Goal: Find contact information: Find contact information

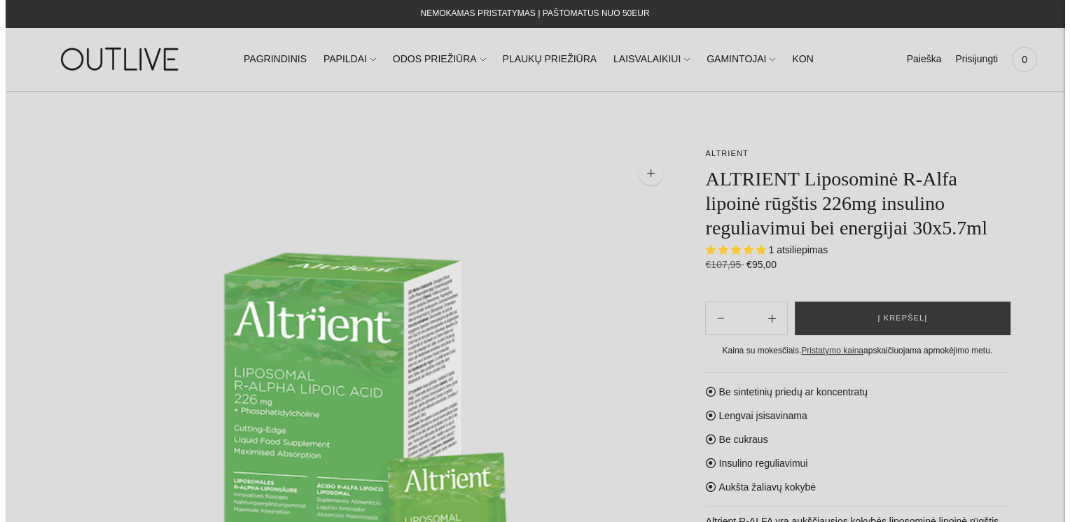
scroll to position [70, 0]
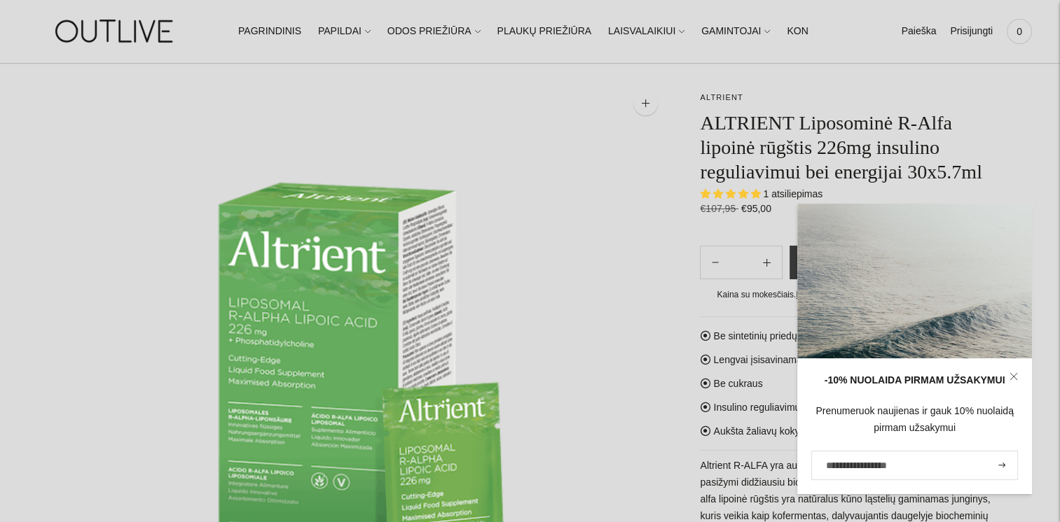
click at [633, 301] on img at bounding box center [364, 385] width 616 height 616
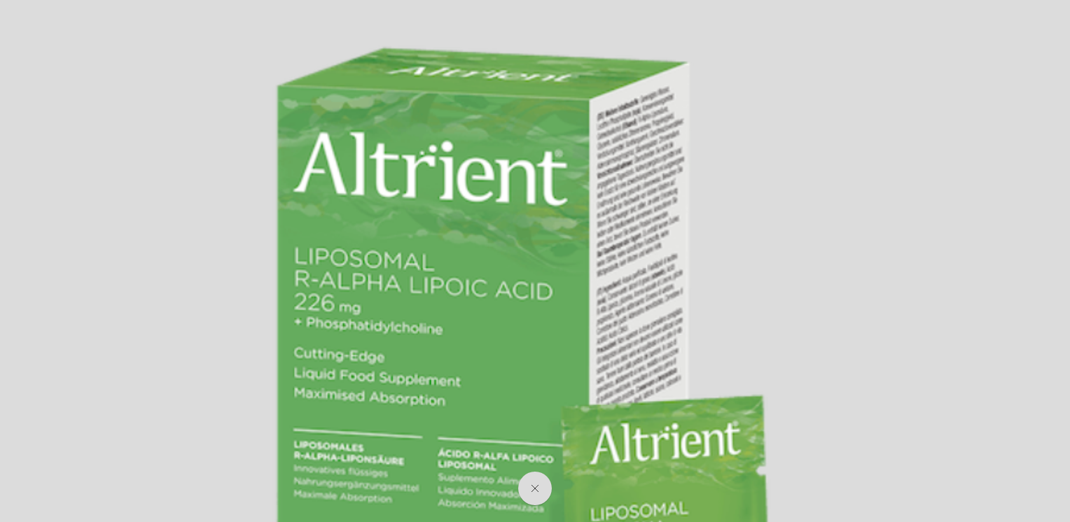
scroll to position [0, 0]
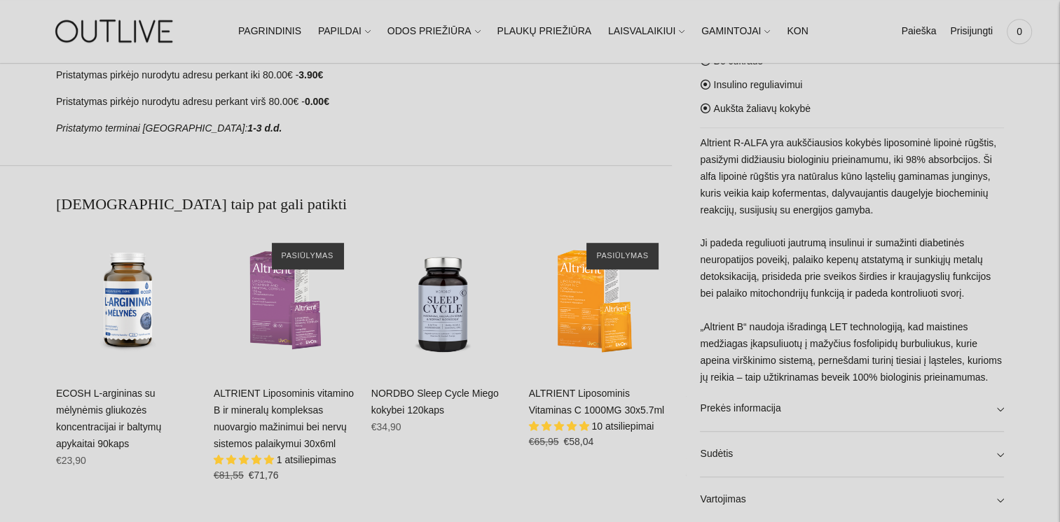
scroll to position [910, 0]
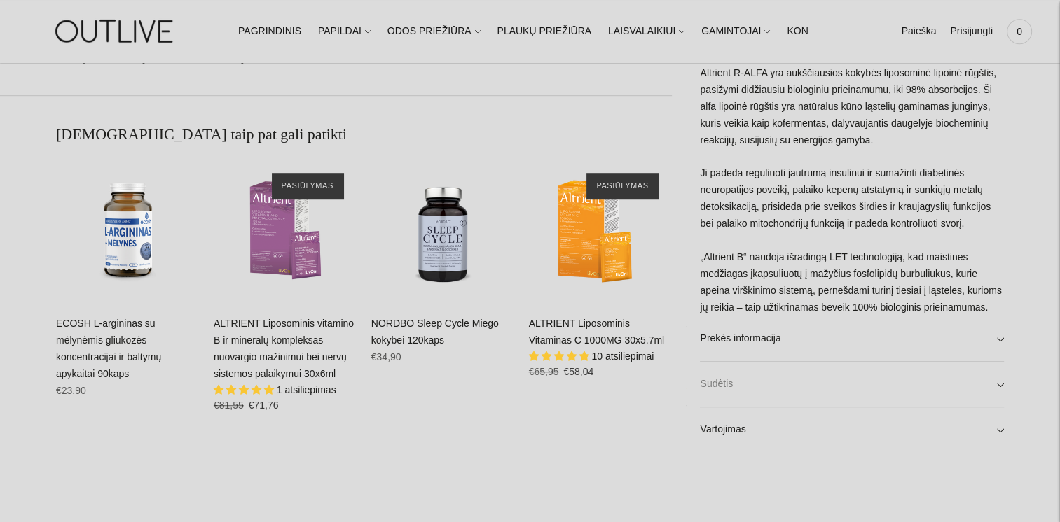
click at [999, 384] on link "Sudėtis" at bounding box center [852, 384] width 304 height 45
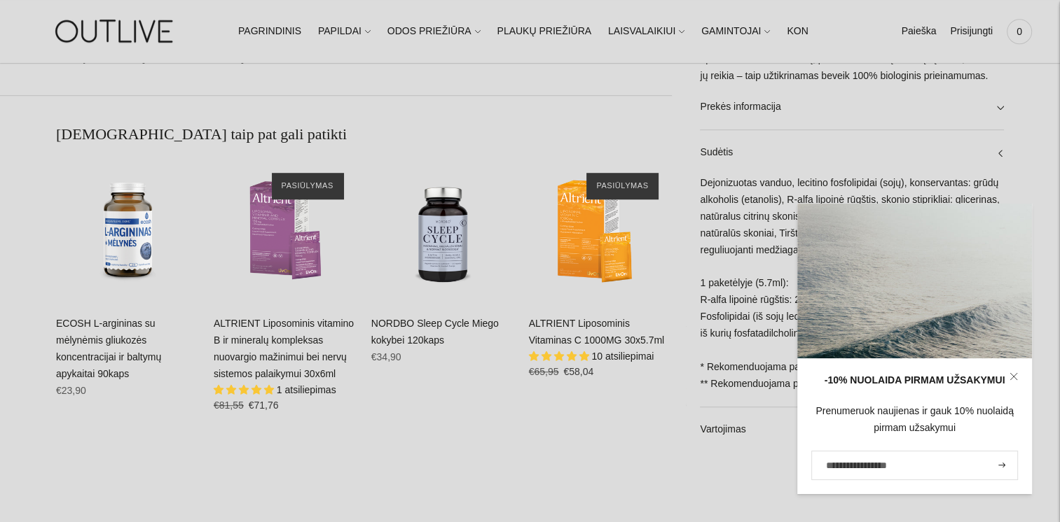
click at [756, 466] on div "**********" at bounding box center [530, 48] width 1060 height 1623
click at [948, 277] on div "-10% NUOLAIDA PIRMAM UŽSAKYMUI Prenumeruok naujienas ir gauk 10% nuolaidą pirma…" at bounding box center [914, 349] width 235 height 291
click at [1018, 376] on link at bounding box center [1013, 377] width 36 height 36
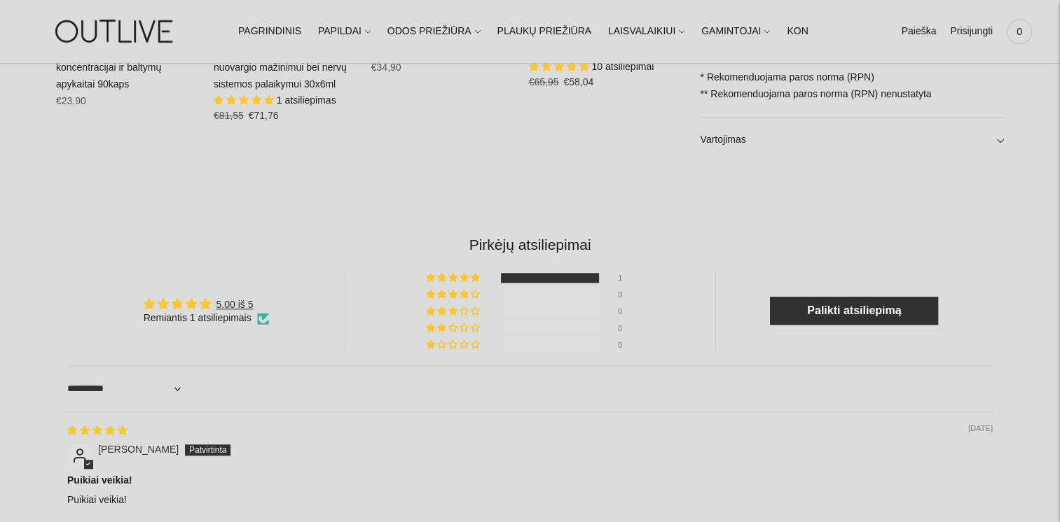
scroll to position [1261, 0]
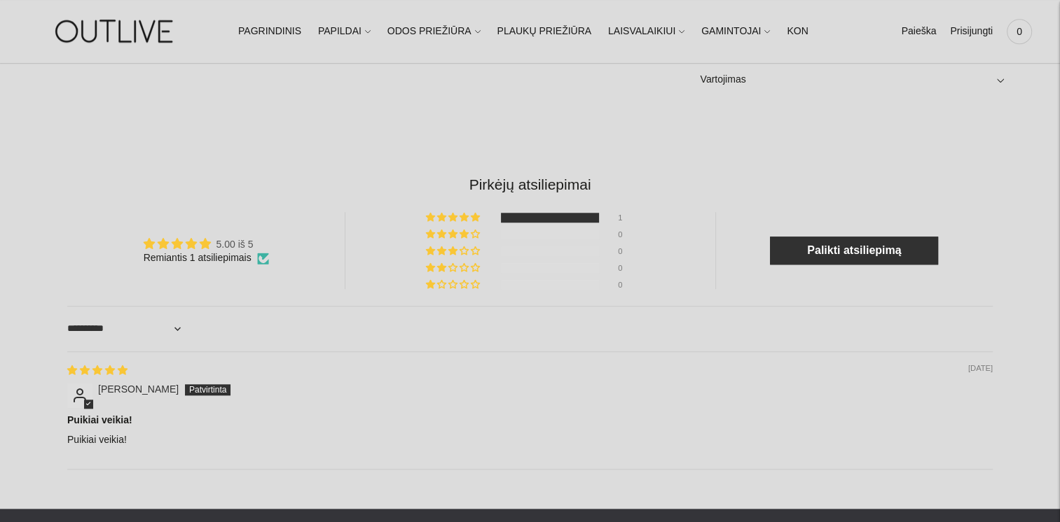
click at [230, 245] on link "5.00 iš 5" at bounding box center [234, 244] width 37 height 11
click at [272, 32] on link "PAGRINDINIS" at bounding box center [269, 31] width 63 height 31
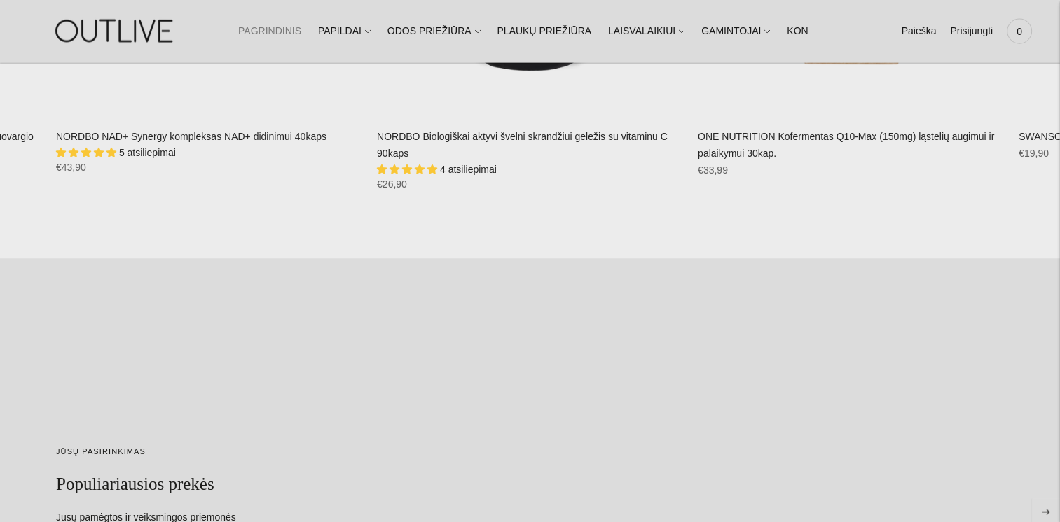
scroll to position [3292, 0]
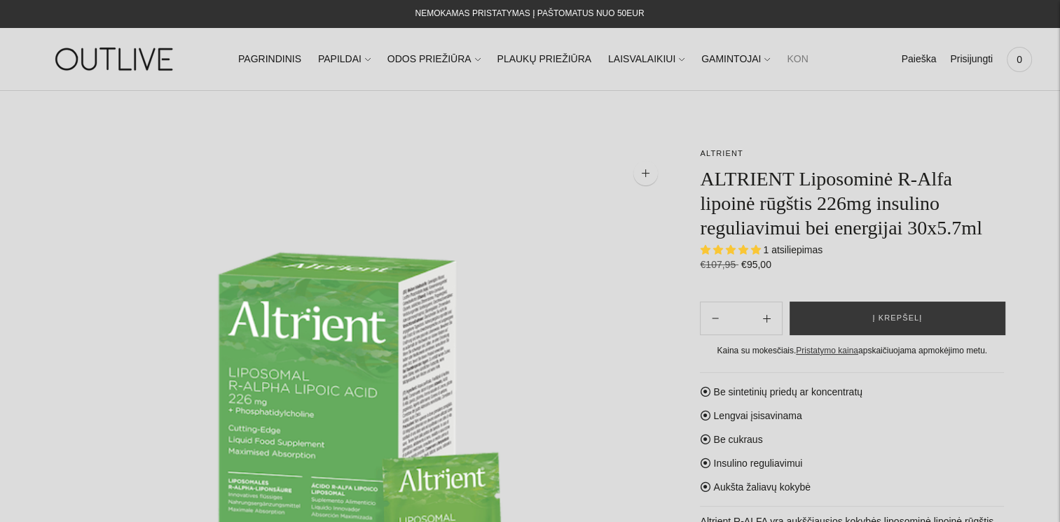
click at [786, 59] on link "KONTAKTAI" at bounding box center [813, 59] width 54 height 31
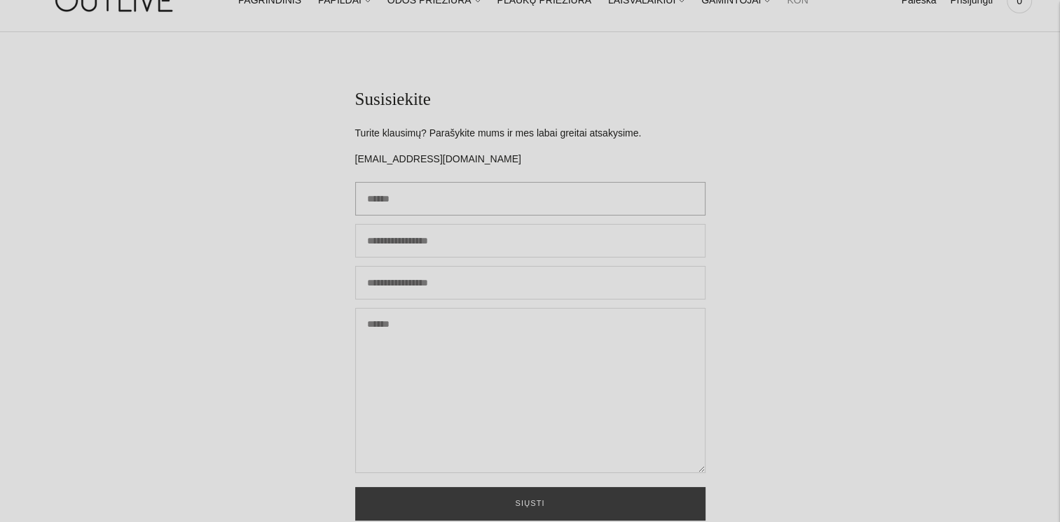
scroll to position [140, 0]
